Goal: Transaction & Acquisition: Purchase product/service

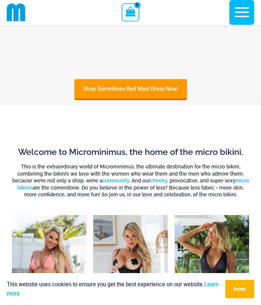
scroll to position [259, 0]
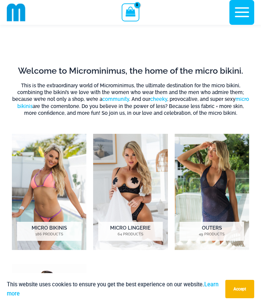
click at [141, 157] on img "Visit product category Micro Lingerie" at bounding box center [130, 192] width 74 height 116
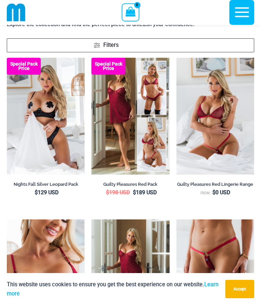
scroll to position [102, 0]
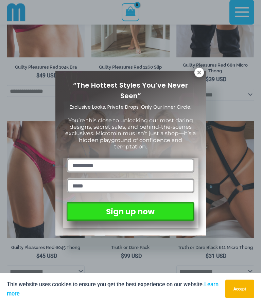
click at [200, 75] on icon at bounding box center [199, 73] width 6 height 6
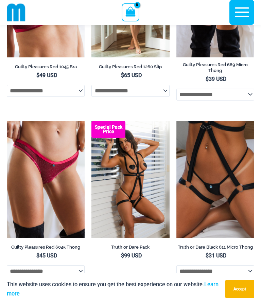
click at [176, 121] on img at bounding box center [176, 121] width 0 height 0
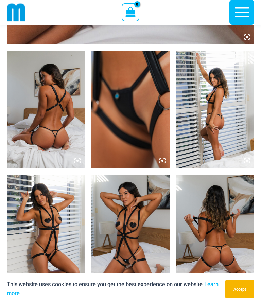
scroll to position [362, 0]
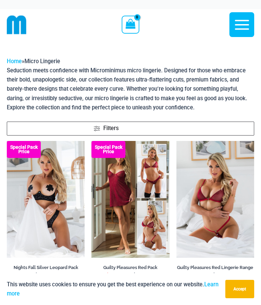
click at [7, 141] on img at bounding box center [7, 141] width 0 height 0
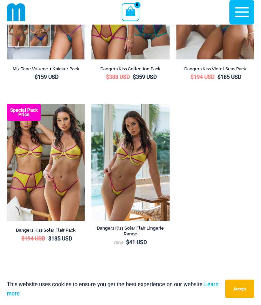
scroll to position [1769, 0]
click at [91, 104] on img at bounding box center [91, 104] width 0 height 0
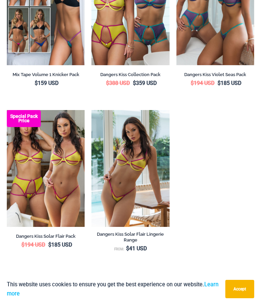
scroll to position [1799, 0]
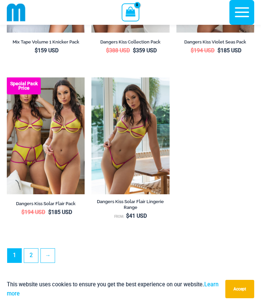
click at [35, 263] on link "2" at bounding box center [31, 256] width 14 height 14
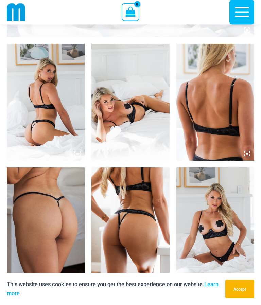
scroll to position [333, 0]
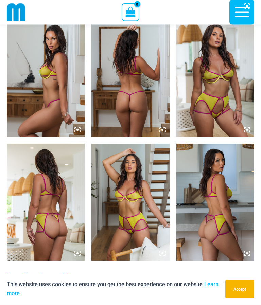
scroll to position [519, 0]
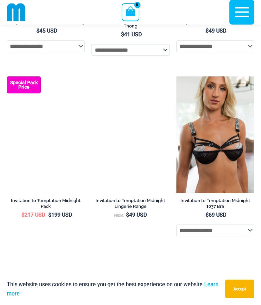
scroll to position [547, 0]
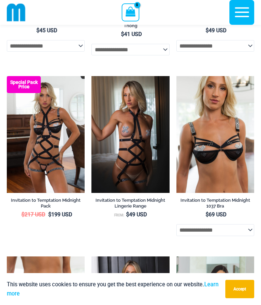
click at [91, 76] on img at bounding box center [91, 76] width 0 height 0
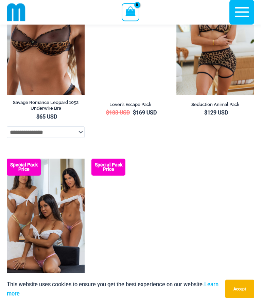
scroll to position [1721, 0]
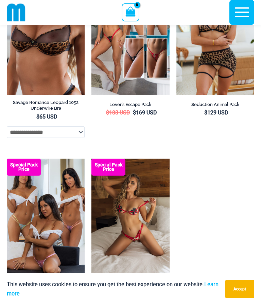
click at [7, 159] on img at bounding box center [7, 159] width 0 height 0
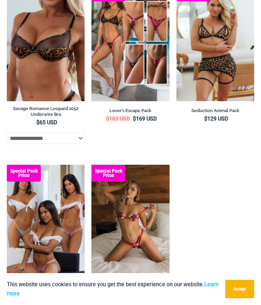
scroll to position [1751, 0]
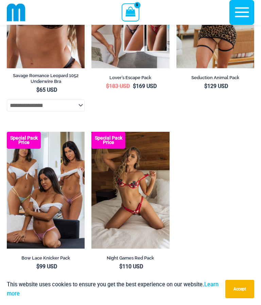
click at [244, 7] on icon "button" at bounding box center [242, 12] width 17 height 17
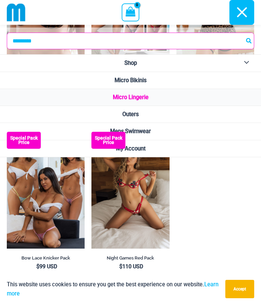
click at [146, 79] on span "Micro Bikinis" at bounding box center [131, 80] width 32 height 6
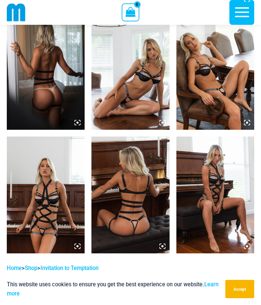
scroll to position [405, 0]
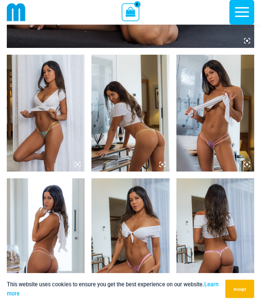
scroll to position [356, 0]
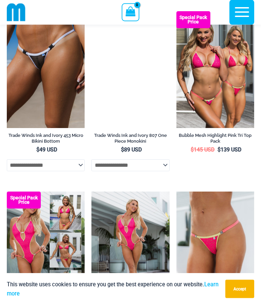
scroll to position [612, 0]
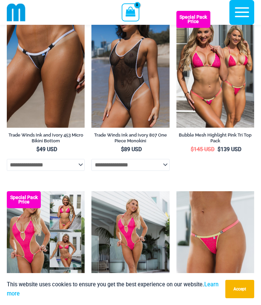
click at [176, 11] on img at bounding box center [176, 11] width 0 height 0
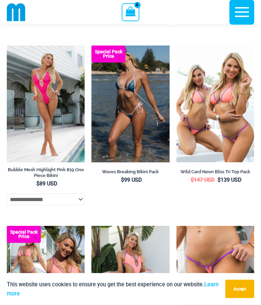
scroll to position [1119, 0]
click at [91, 46] on img at bounding box center [91, 46] width 0 height 0
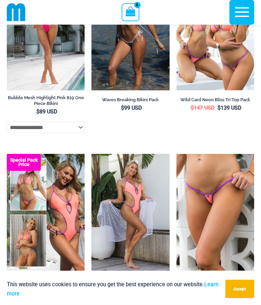
scroll to position [1191, 0]
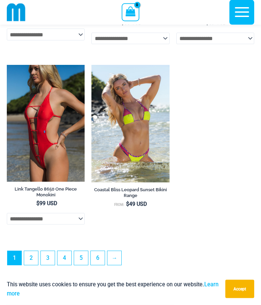
scroll to position [1984, 0]
click at [33, 265] on link "2" at bounding box center [31, 258] width 14 height 14
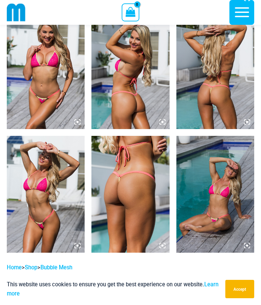
scroll to position [649, 0]
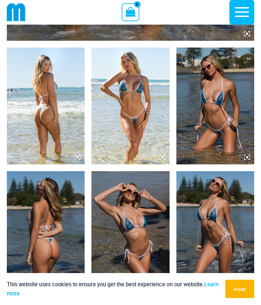
scroll to position [365, 0]
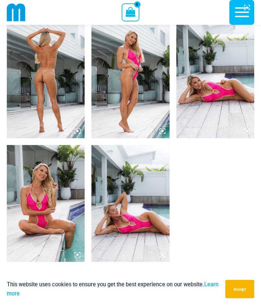
scroll to position [399, 0]
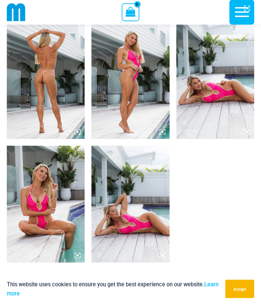
click at [156, 47] on img at bounding box center [130, 80] width 78 height 117
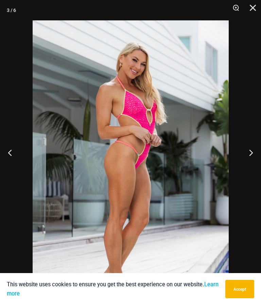
click at [251, 8] on button "Close" at bounding box center [250, 10] width 17 height 20
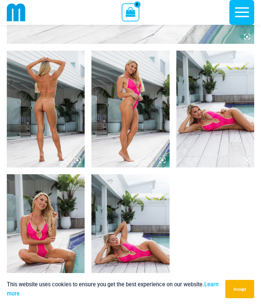
scroll to position [364, 0]
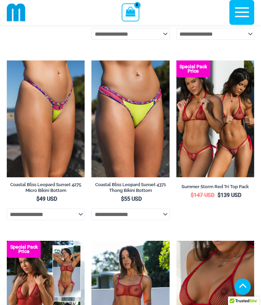
scroll to position [205, 0]
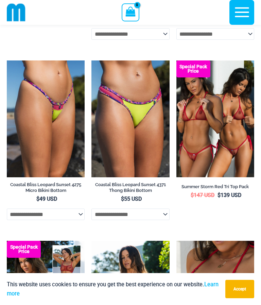
click at [176, 61] on img at bounding box center [176, 61] width 0 height 0
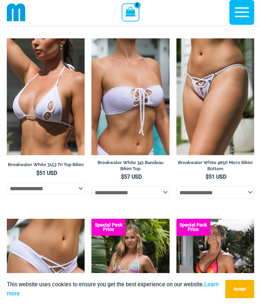
scroll to position [1560, 0]
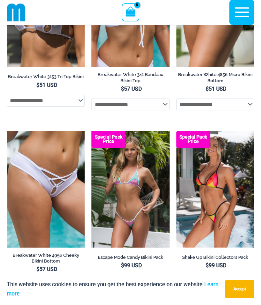
click at [176, 131] on img at bounding box center [176, 131] width 0 height 0
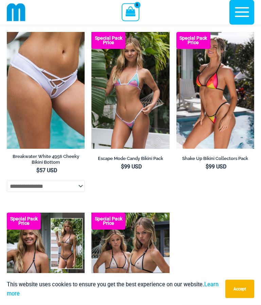
scroll to position [1659, 0]
click at [176, 32] on img at bounding box center [176, 32] width 0 height 0
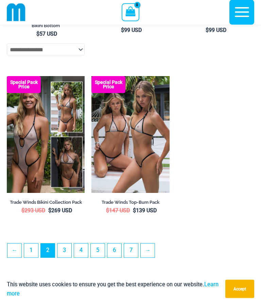
scroll to position [1797, 0]
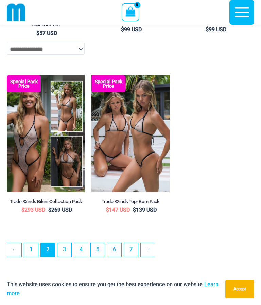
click at [64, 257] on link "3" at bounding box center [64, 250] width 14 height 14
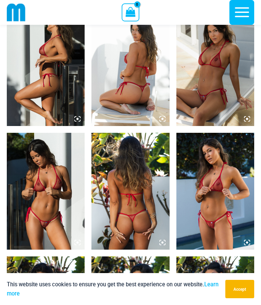
scroll to position [531, 0]
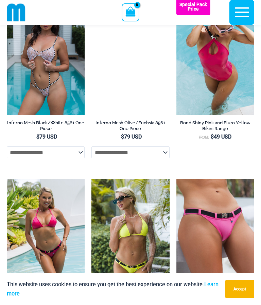
scroll to position [990, 0]
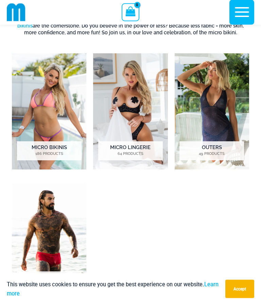
scroll to position [340, 0]
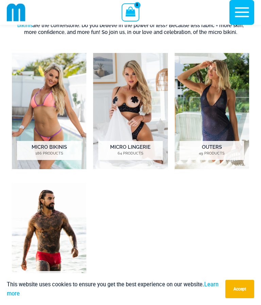
click at [66, 226] on img "Visit product category Mens Swimwear" at bounding box center [49, 241] width 74 height 116
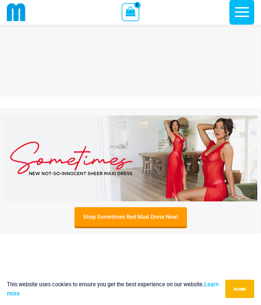
scroll to position [0, 0]
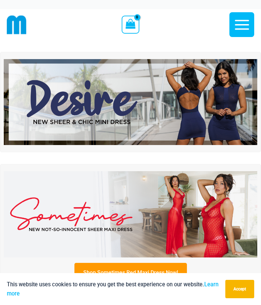
click at [224, 107] on img at bounding box center [131, 102] width 254 height 86
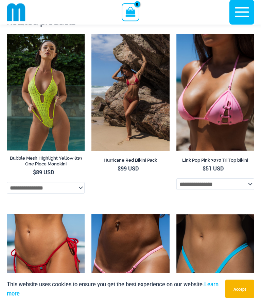
scroll to position [1373, 0]
click at [7, 34] on img at bounding box center [7, 34] width 0 height 0
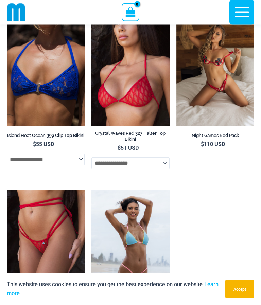
scroll to position [2301, 0]
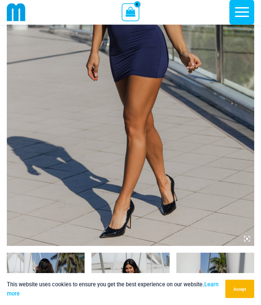
click at [236, 11] on icon "button" at bounding box center [242, 12] width 17 height 17
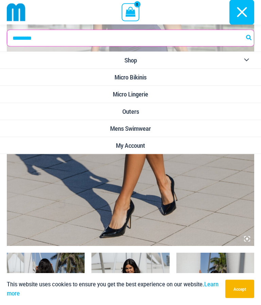
scroll to position [168, 0]
click at [131, 108] on span "Outers" at bounding box center [130, 111] width 17 height 7
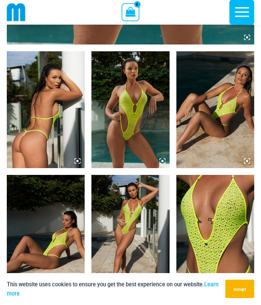
scroll to position [366, 0]
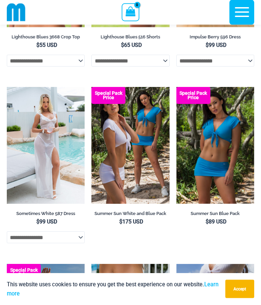
scroll to position [1454, 0]
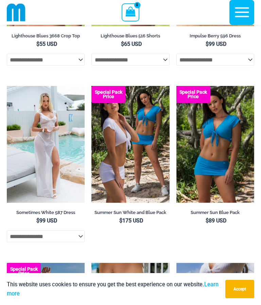
click at [7, 86] on img at bounding box center [7, 86] width 0 height 0
